Goal: Transaction & Acquisition: Download file/media

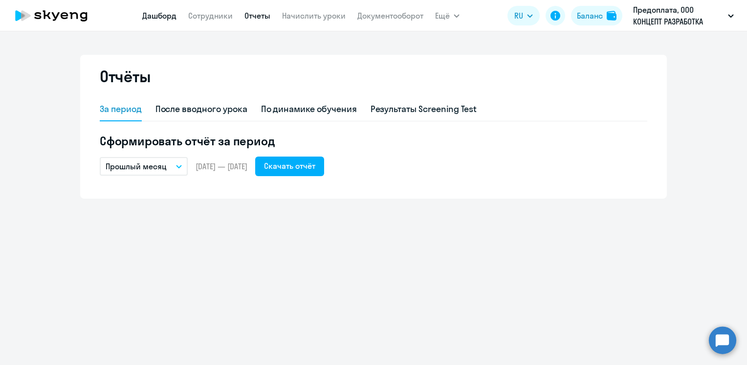
click at [156, 15] on link "Дашборд" at bounding box center [159, 16] width 34 height 10
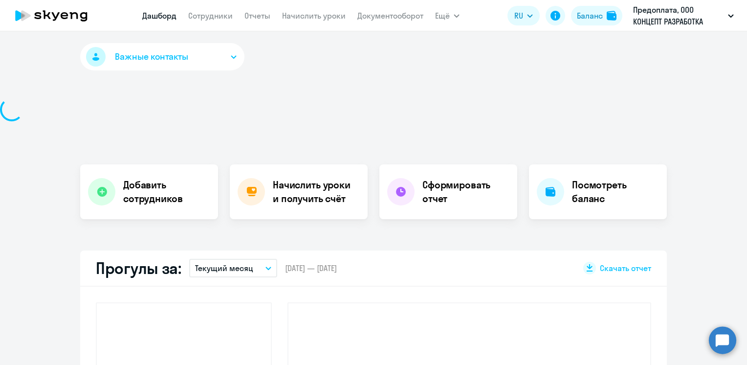
select select "30"
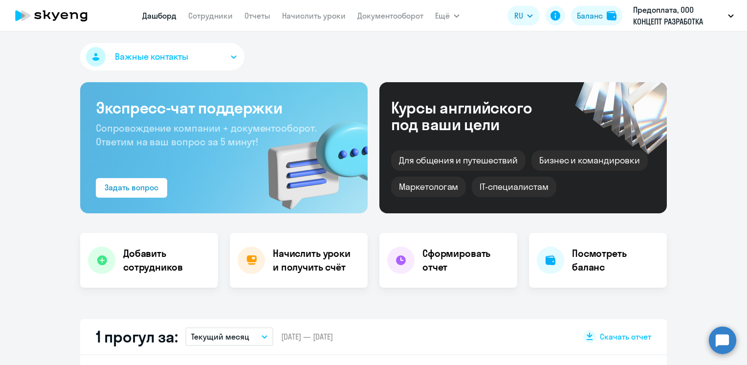
scroll to position [98, 0]
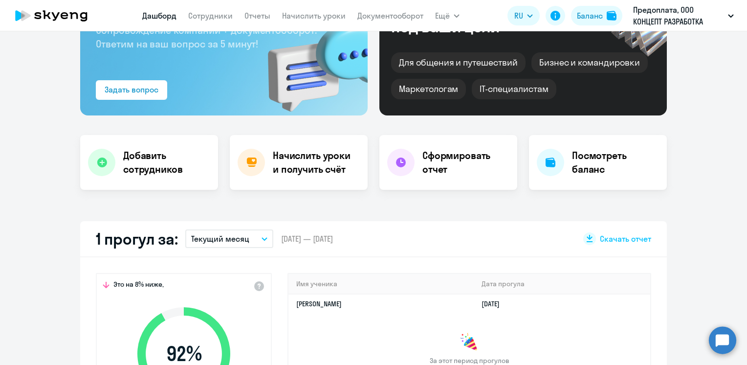
click at [261, 240] on button "Текущий месяц" at bounding box center [229, 238] width 88 height 19
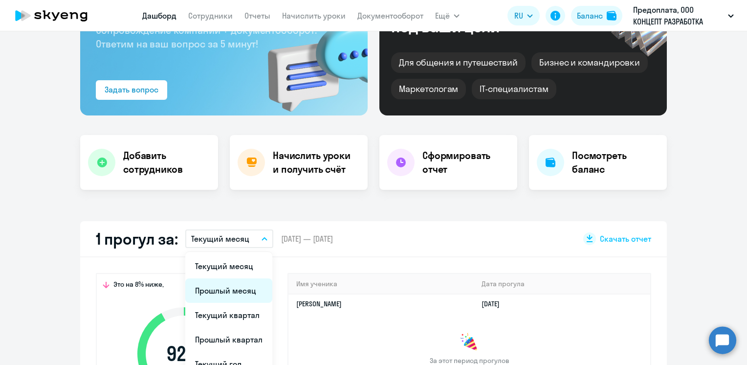
click at [237, 287] on li "Прошлый месяц" at bounding box center [228, 290] width 87 height 24
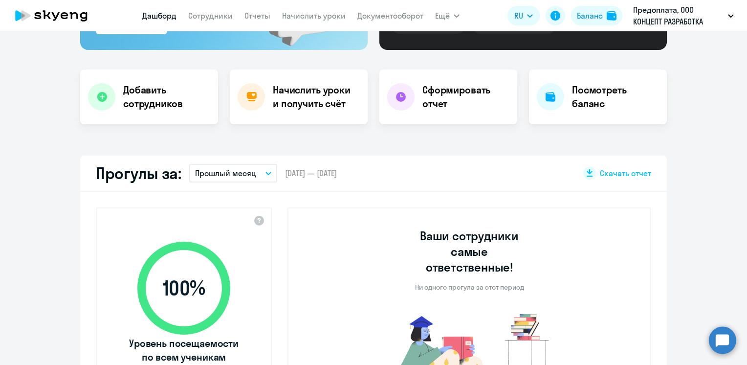
scroll to position [0, 0]
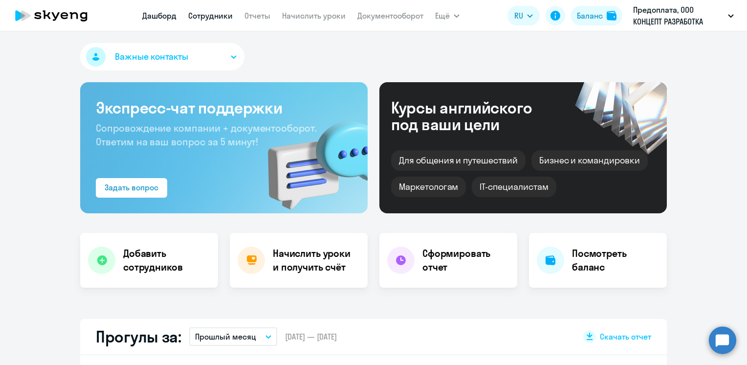
click at [214, 13] on link "Сотрудники" at bounding box center [210, 16] width 44 height 10
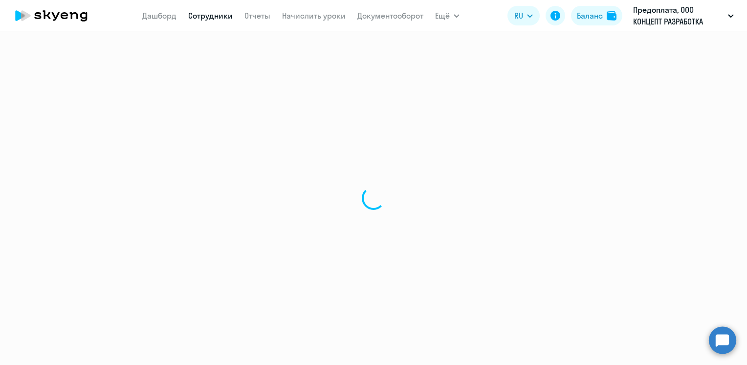
select select "30"
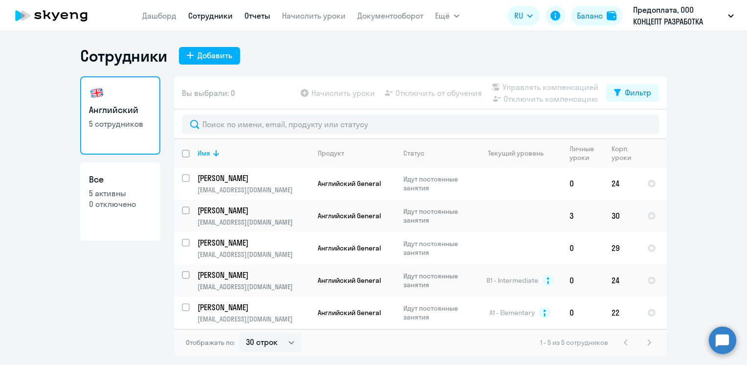
click at [254, 19] on link "Отчеты" at bounding box center [257, 16] width 26 height 10
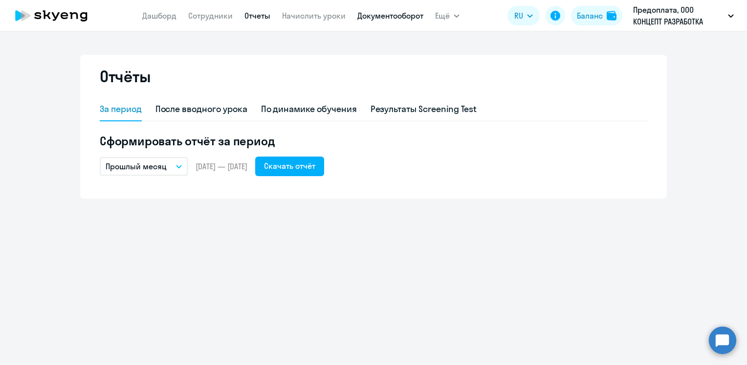
click at [405, 15] on link "Документооборот" at bounding box center [390, 16] width 66 height 10
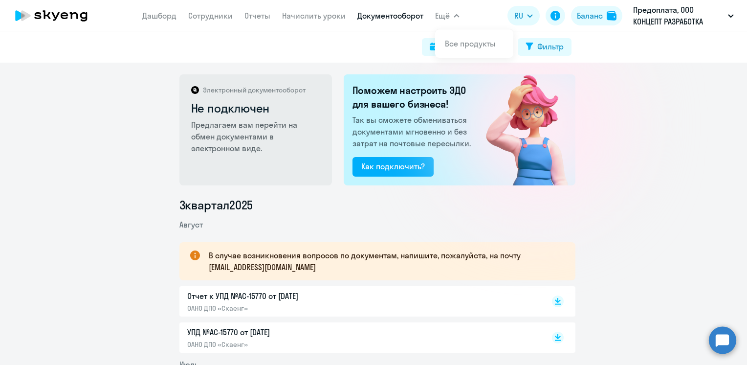
click at [455, 17] on button "Ещё" at bounding box center [447, 16] width 24 height 20
click at [455, 17] on icon "button" at bounding box center [457, 15] width 6 height 3
click at [280, 56] on div "Поиск за период Фильтр" at bounding box center [373, 46] width 747 height 31
click at [451, 50] on div "Поиск за период" at bounding box center [472, 47] width 63 height 12
select select "all"
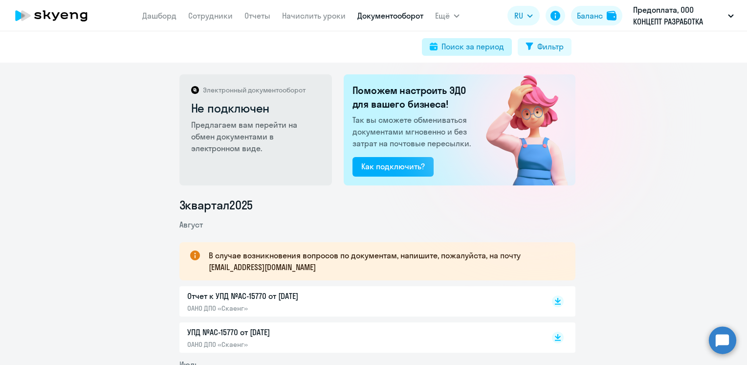
select select "all"
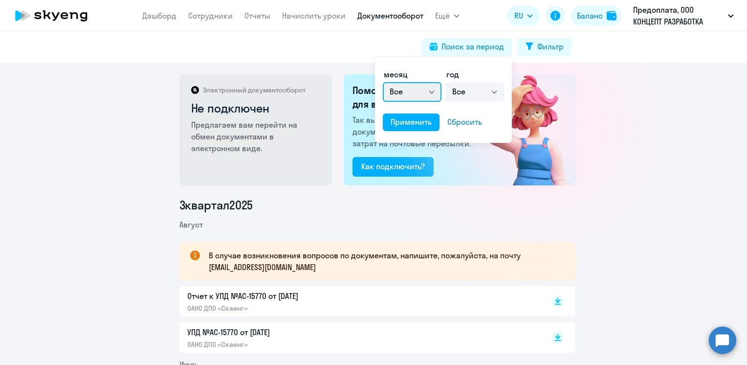
click at [432, 92] on select "Все январь февраль март апрель май июнь июль август сентябрь октябрь ноябрь дек…" at bounding box center [412, 92] width 59 height 20
select select "7"
click at [383, 82] on select "Все январь февраль март апрель май июнь июль август сентябрь октябрь ноябрь дек…" at bounding box center [412, 92] width 59 height 20
click at [491, 89] on select "Все 2025 2024 2023 2022 2021 2020 2019 2018 2017 2016" at bounding box center [474, 92] width 59 height 20
select select "2025"
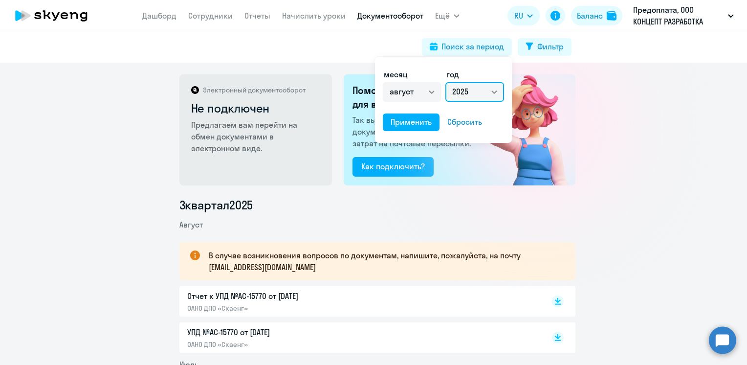
click at [445, 82] on select "Все 2025 2024 2023 2022 2021 2020 2019 2018 2017 2016" at bounding box center [474, 92] width 59 height 20
click at [416, 124] on div "Применить" at bounding box center [411, 122] width 41 height 12
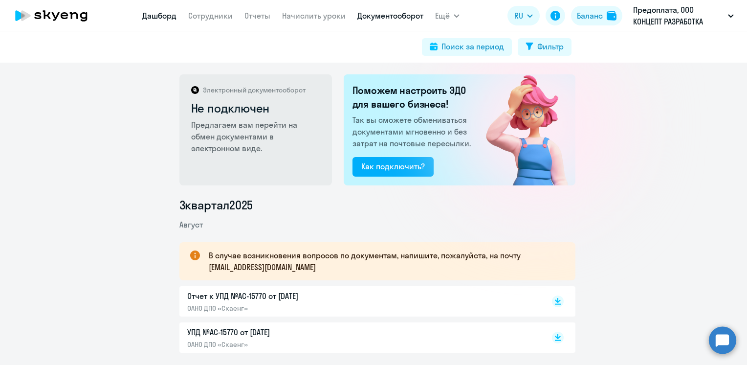
click at [161, 17] on link "Дашборд" at bounding box center [159, 16] width 34 height 10
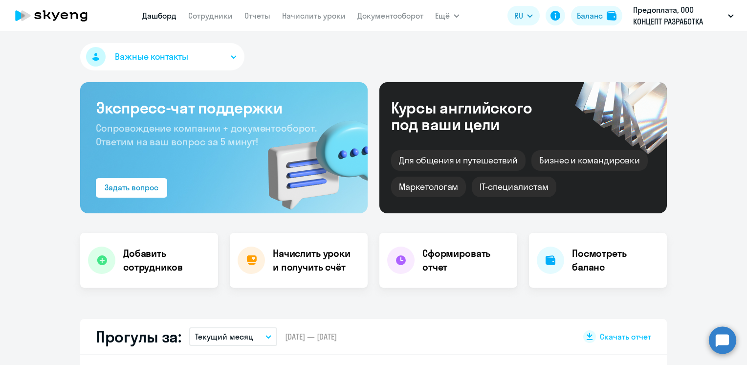
select select "30"
click at [253, 15] on link "Отчеты" at bounding box center [257, 16] width 26 height 10
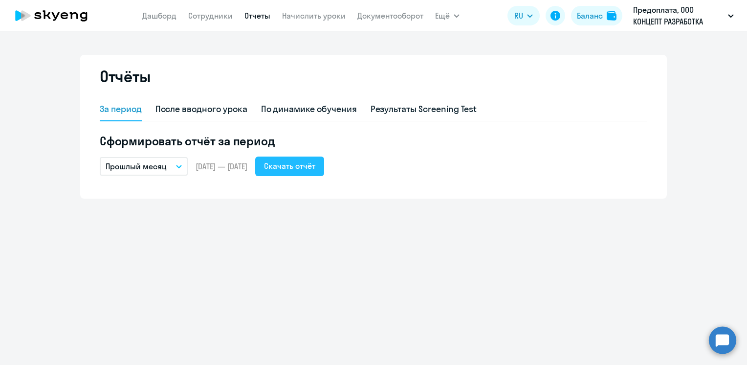
click at [315, 163] on div "Скачать отчёт" at bounding box center [289, 166] width 51 height 12
